Goal: Obtain resource: Download file/media

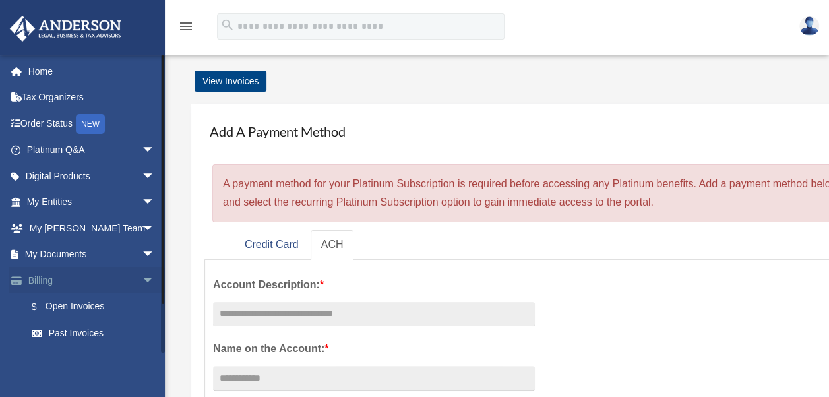
click at [142, 280] on span "arrow_drop_down" at bounding box center [155, 280] width 26 height 27
click at [142, 249] on span "arrow_drop_down" at bounding box center [155, 254] width 26 height 27
click at [61, 281] on link "Box" at bounding box center [96, 280] width 156 height 26
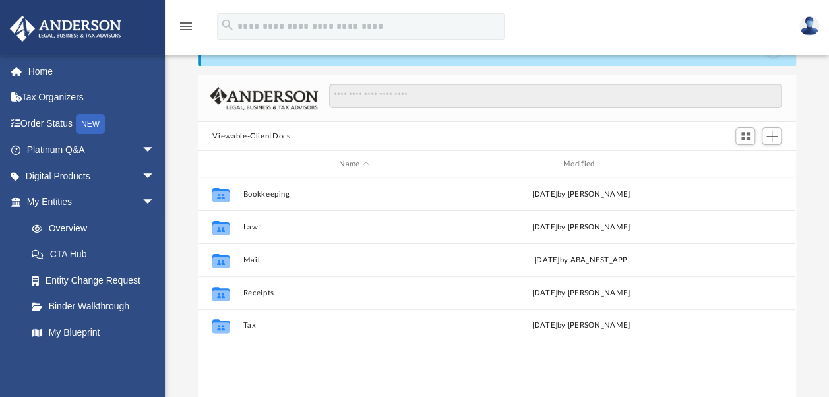
scroll to position [66, 0]
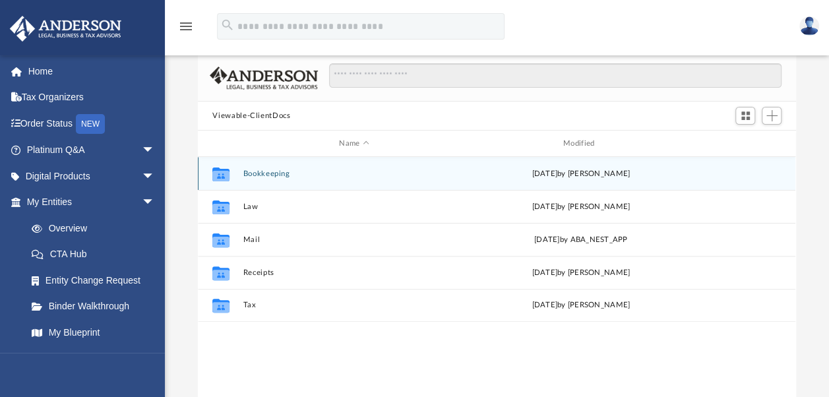
click at [270, 175] on button "Bookkeeping" at bounding box center [354, 173] width 222 height 9
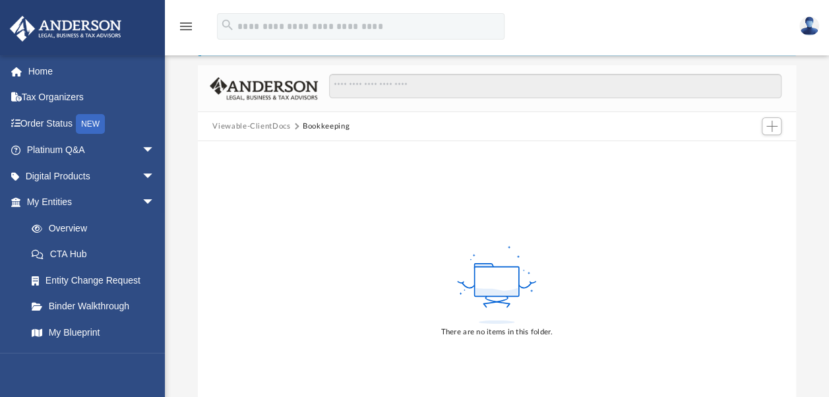
scroll to position [0, 0]
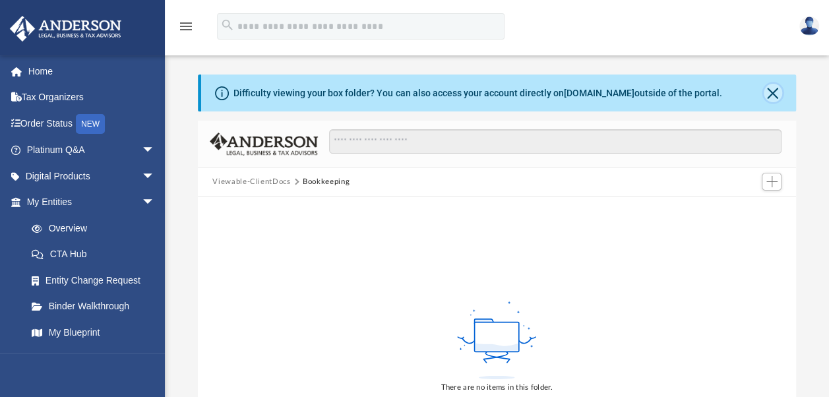
click at [767, 89] on button "Close" at bounding box center [772, 93] width 18 height 18
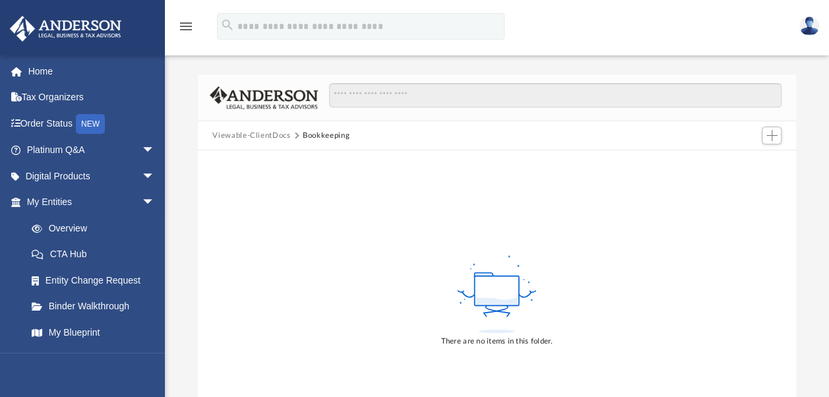
click at [246, 135] on button "Viewable-ClientDocs" at bounding box center [251, 136] width 78 height 12
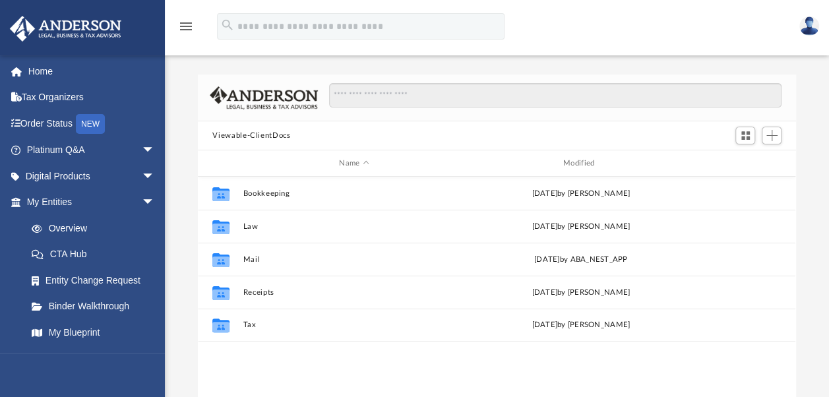
scroll to position [289, 587]
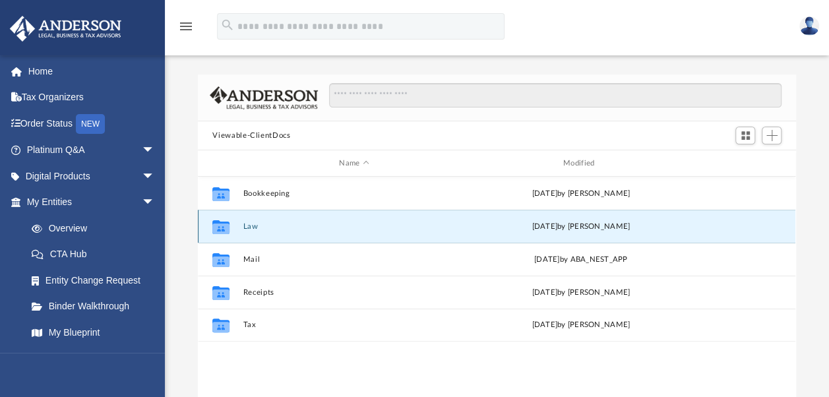
click at [254, 224] on button "Law" at bounding box center [354, 226] width 222 height 9
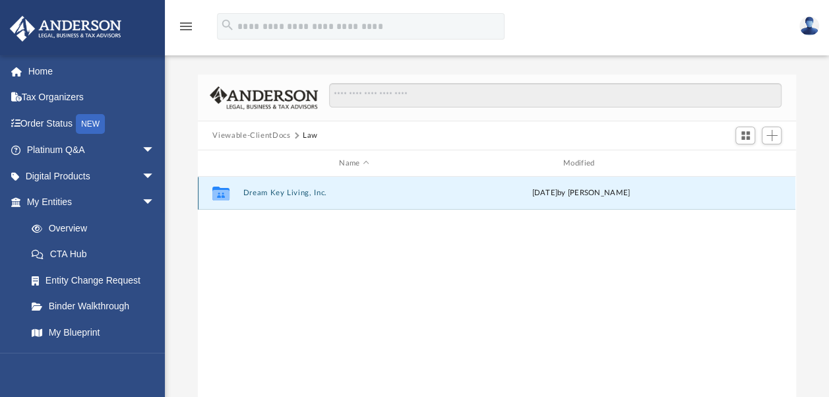
click at [263, 190] on button "Dream Key Living, Inc." at bounding box center [354, 193] width 222 height 9
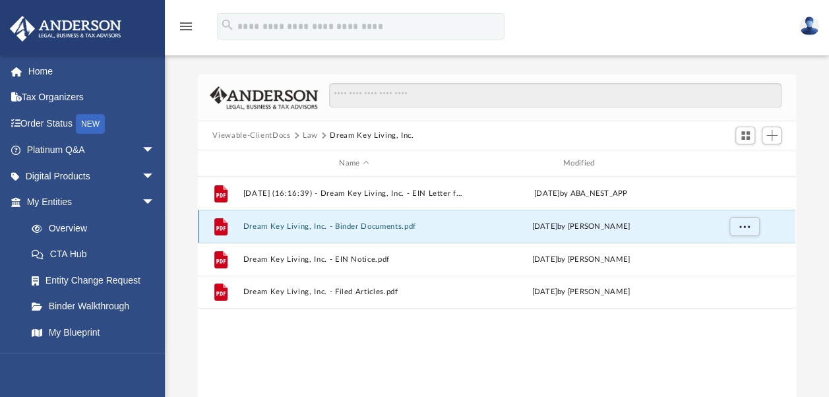
click at [381, 229] on button "Dream Key Living, Inc. - Binder Documents.pdf" at bounding box center [354, 226] width 222 height 9
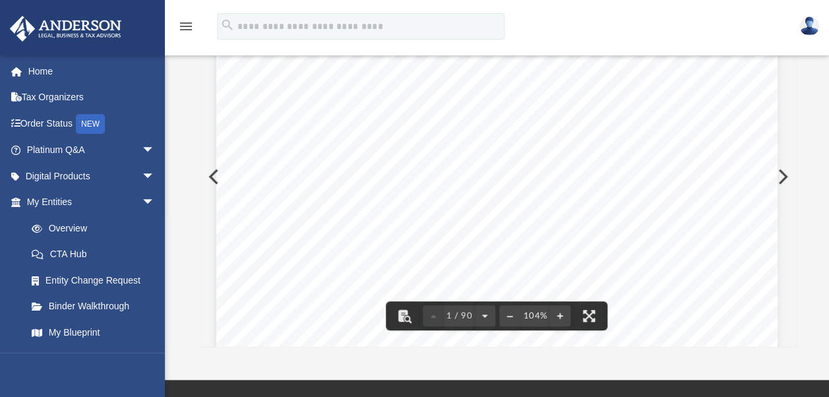
scroll to position [110, 0]
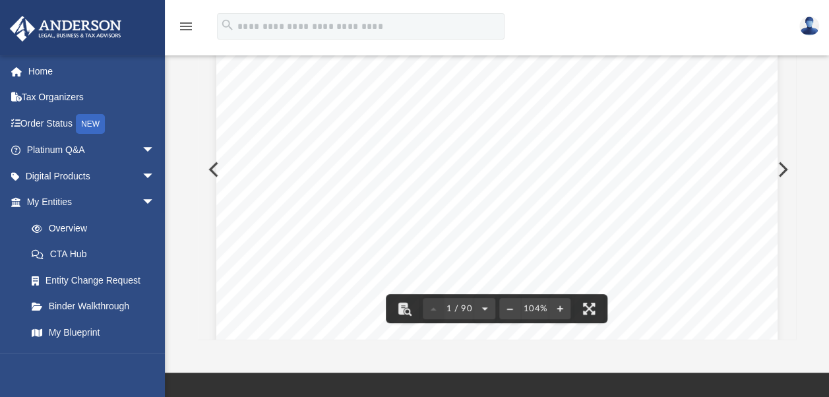
click at [458, 305] on span "1 / 90" at bounding box center [459, 309] width 30 height 9
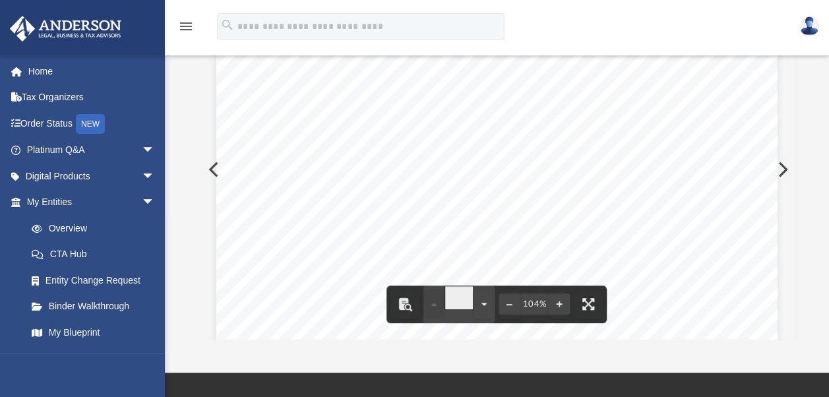
type input "**"
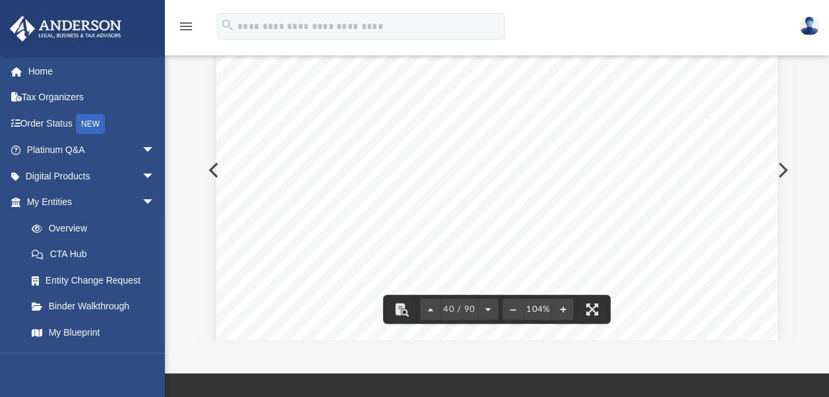
click at [789, 323] on div "Scroll to top vertical_align_top" at bounding box center [792, 327] width 28 height 28
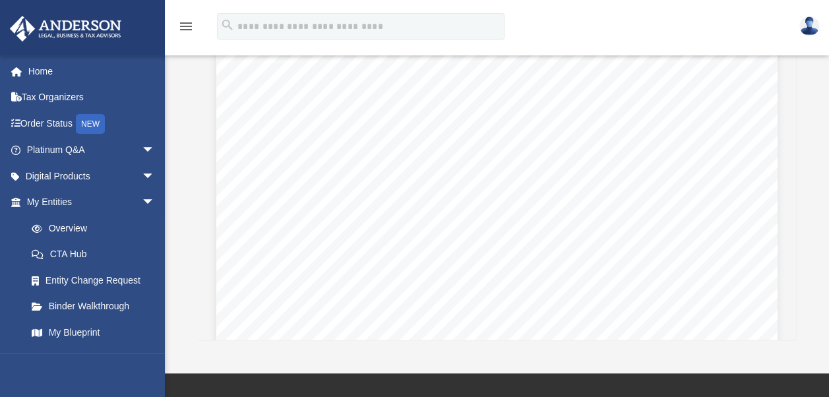
click at [789, 323] on div "Scroll to top vertical_align_top" at bounding box center [792, 327] width 28 height 28
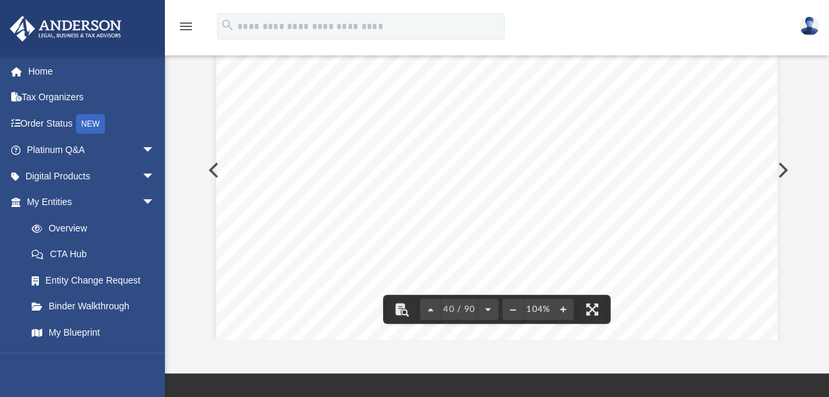
click at [762, 294] on div "Resolution of the Board of Directors to Open a Corporate Bank Account for Dream…" at bounding box center [496, 373] width 561 height 726
click at [792, 321] on div "Scroll to top vertical_align_top" at bounding box center [792, 327] width 28 height 28
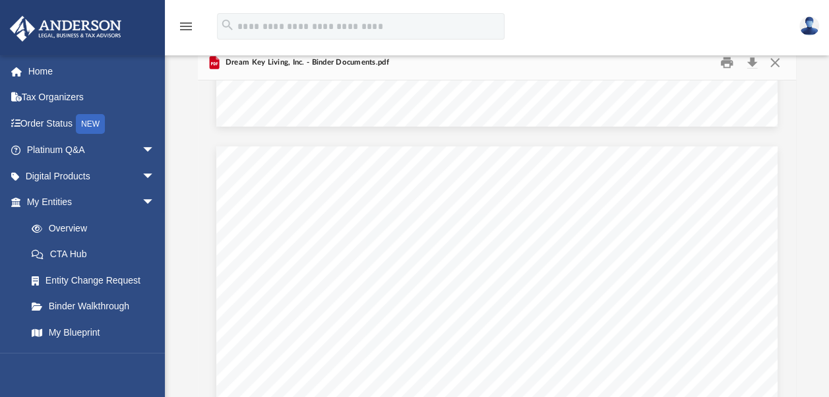
scroll to position [0, 0]
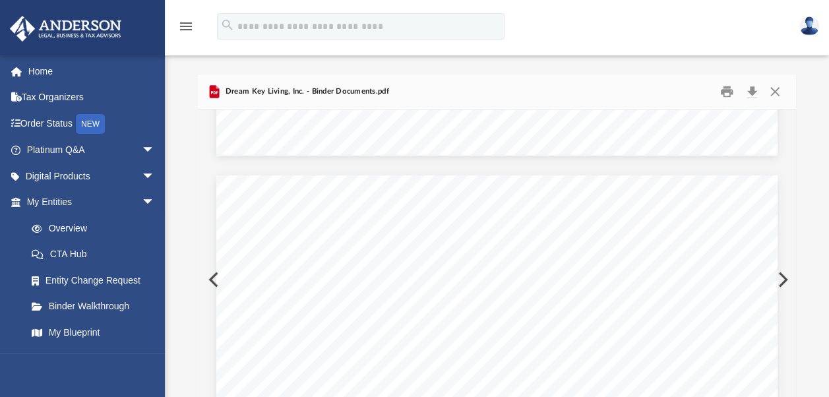
drag, startPoint x: 791, startPoint y: 293, endPoint x: 793, endPoint y: 256, distance: 36.3
click at [793, 256] on div "Acceptance of Appointment as Director For Dream Key Living, Inc. A Florida Corp…" at bounding box center [496, 279] width 597 height 340
drag, startPoint x: 790, startPoint y: 297, endPoint x: 779, endPoint y: 270, distance: 29.0
click at [779, 270] on button "Preview" at bounding box center [781, 279] width 29 height 37
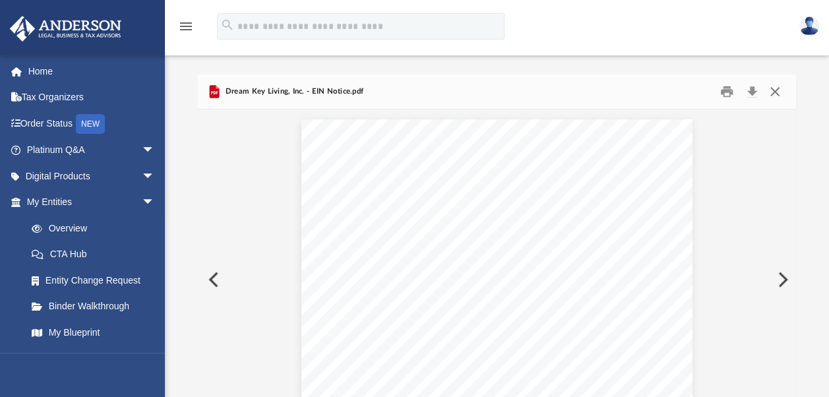
click at [773, 101] on button "Close" at bounding box center [775, 92] width 24 height 20
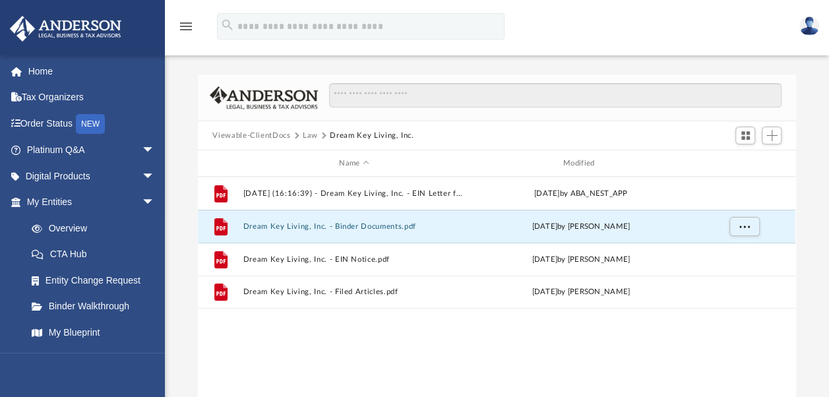
click at [525, 334] on div "File 2025.05.29 (16:16:39) - Dream Key Living, Inc. - EIN Letter from IRS.pdf T…" at bounding box center [496, 314] width 597 height 274
click at [388, 223] on button "Dream Key Living, Inc. - Binder Documents.pdf" at bounding box center [354, 226] width 222 height 9
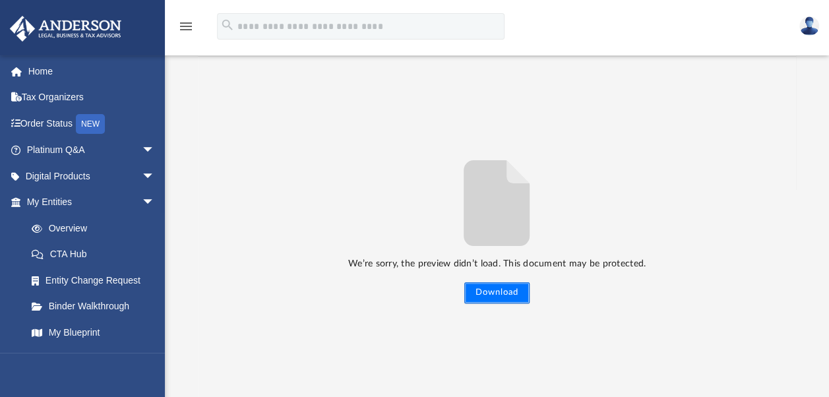
click at [505, 293] on button "Download" at bounding box center [496, 292] width 65 height 21
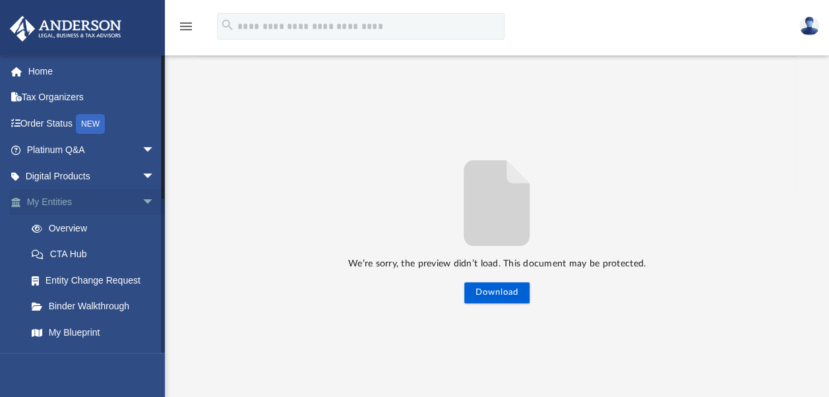
click at [142, 206] on span "arrow_drop_down" at bounding box center [155, 202] width 26 height 27
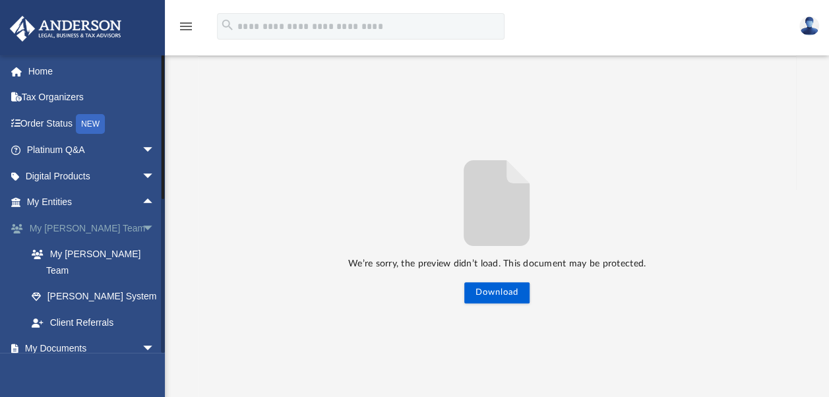
click at [142, 222] on span "arrow_drop_down" at bounding box center [155, 228] width 26 height 27
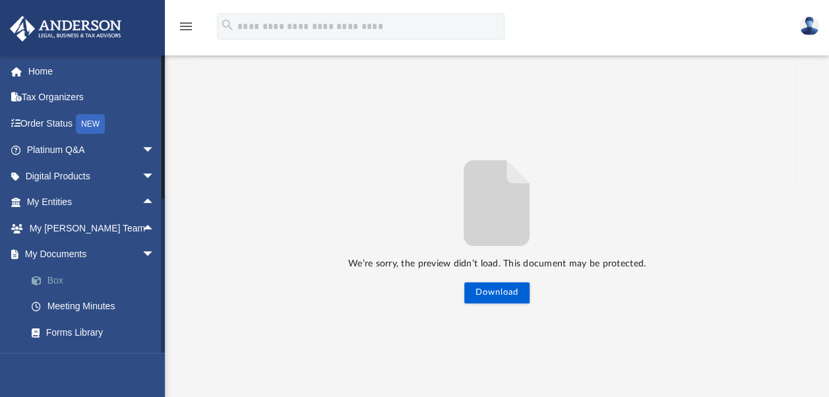
click at [57, 282] on link "Box" at bounding box center [96, 280] width 156 height 26
click at [39, 282] on span at bounding box center [43, 280] width 9 height 9
click at [57, 311] on link "Meeting Minutes" at bounding box center [96, 306] width 156 height 26
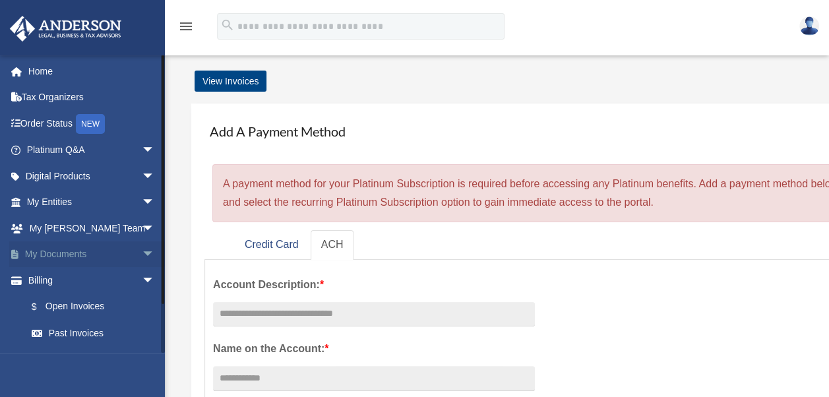
click at [71, 256] on link "My Documents arrow_drop_down" at bounding box center [91, 254] width 165 height 26
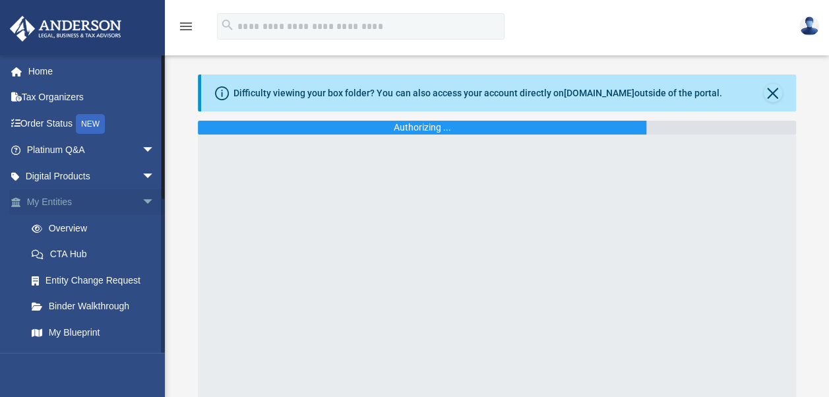
click at [142, 202] on span "arrow_drop_down" at bounding box center [155, 202] width 26 height 27
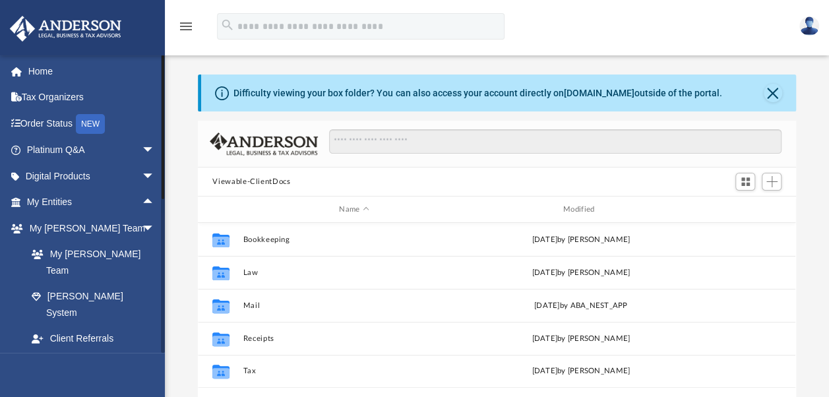
scroll to position [289, 587]
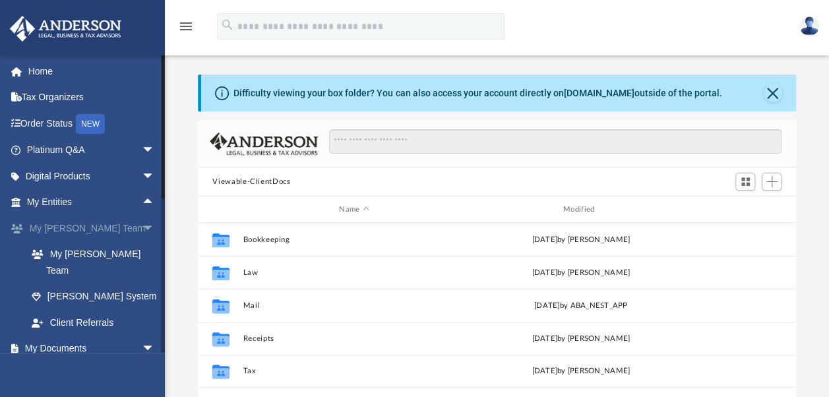
click at [142, 227] on span "arrow_drop_down" at bounding box center [155, 228] width 26 height 27
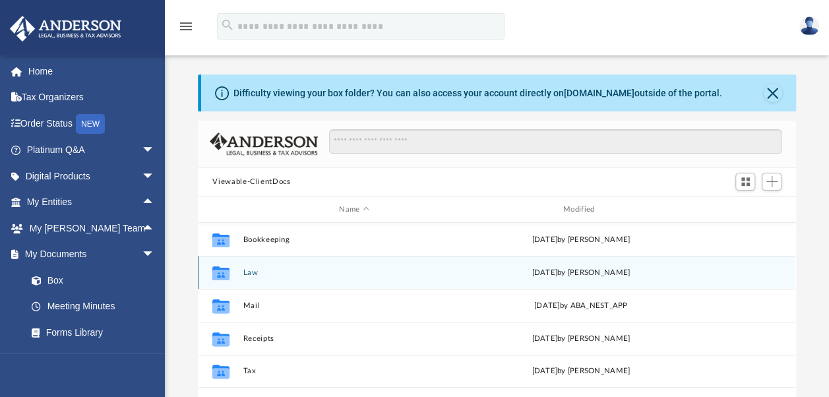
click at [251, 272] on button "Law" at bounding box center [354, 272] width 222 height 9
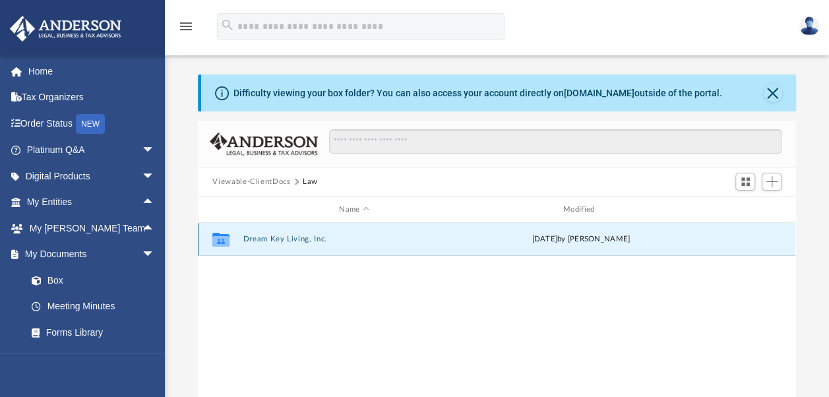
click at [287, 241] on button "Dream Key Living, Inc." at bounding box center [354, 239] width 222 height 9
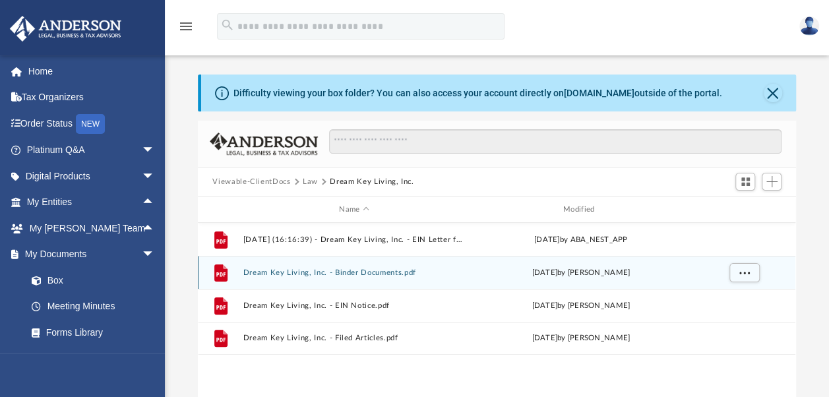
click at [363, 269] on button "Dream Key Living, Inc. - Binder Documents.pdf" at bounding box center [354, 272] width 222 height 9
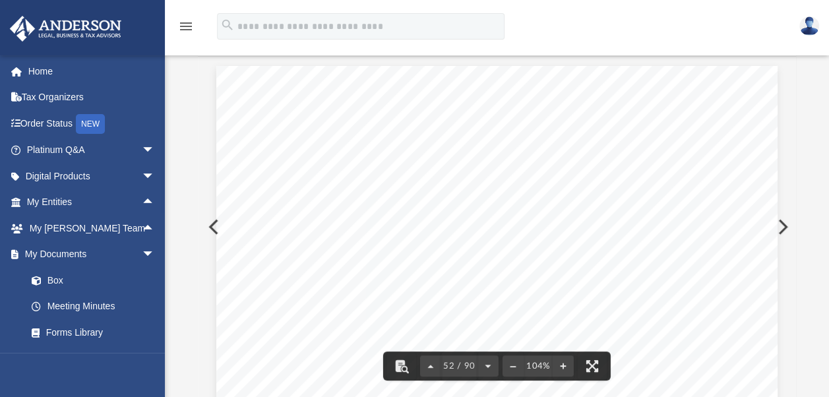
scroll to position [0, 0]
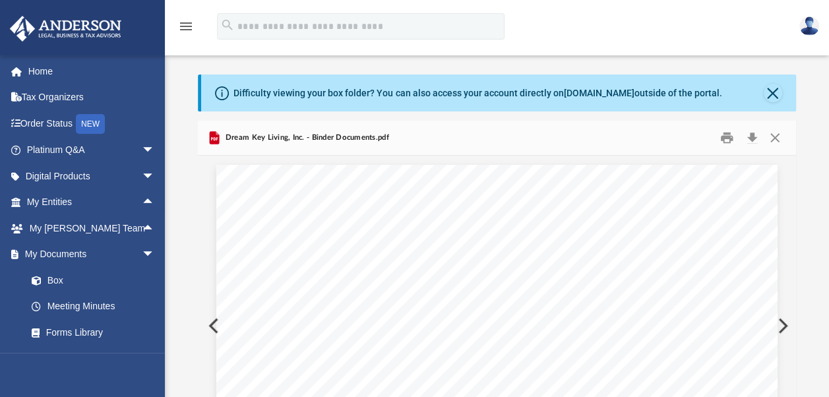
click at [804, 30] on img at bounding box center [809, 25] width 20 height 19
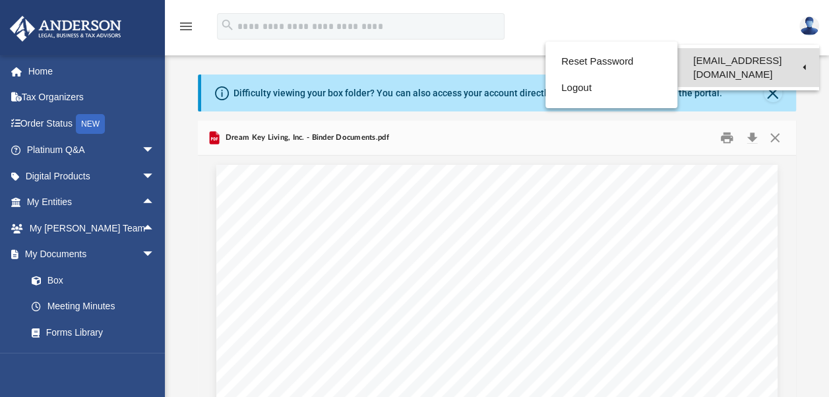
click at [787, 61] on link "[EMAIL_ADDRESS][DOMAIN_NAME]" at bounding box center [748, 67] width 142 height 39
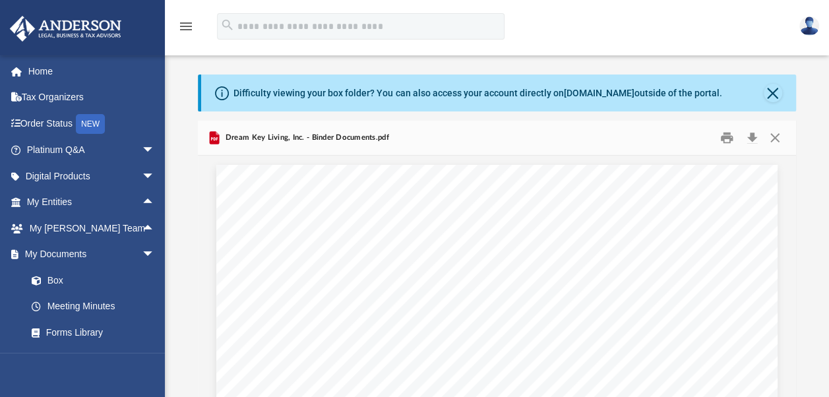
click at [810, 26] on img at bounding box center [809, 25] width 20 height 19
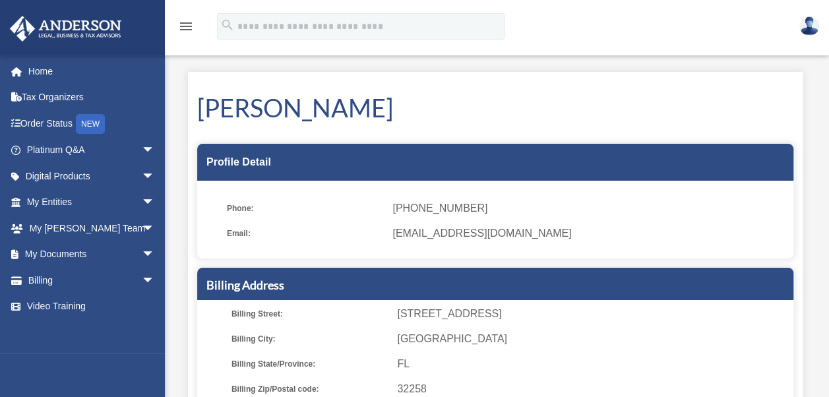
click at [807, 36] on link at bounding box center [809, 26] width 40 height 58
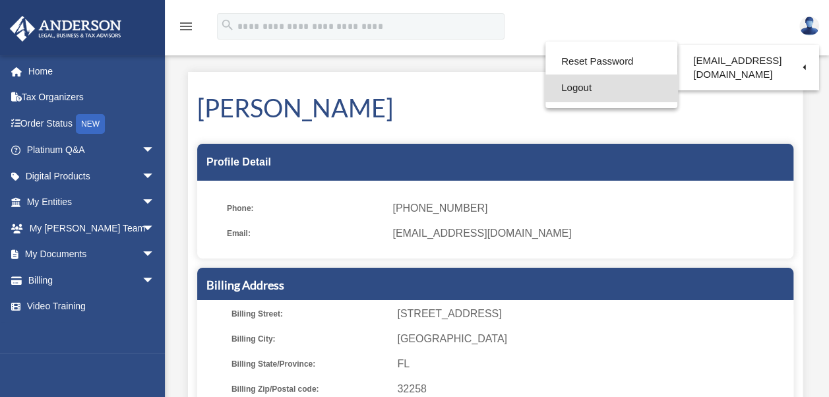
click at [609, 90] on link "Logout" at bounding box center [611, 87] width 132 height 27
